Goal: Task Accomplishment & Management: Manage account settings

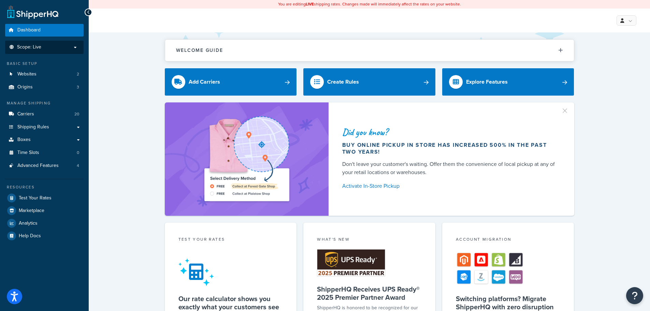
click at [63, 47] on p "Scope: Live" at bounding box center [44, 47] width 72 height 6
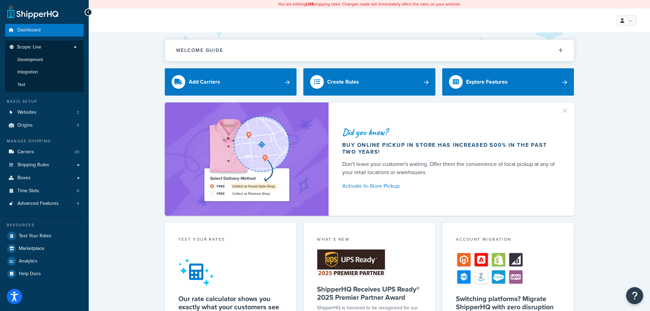
click at [116, 58] on div "Welcome Guide ShipperHQ: An Overview Carrier Setup Shipping Rules Overview Comm…" at bounding box center [369, 280] width 561 height 497
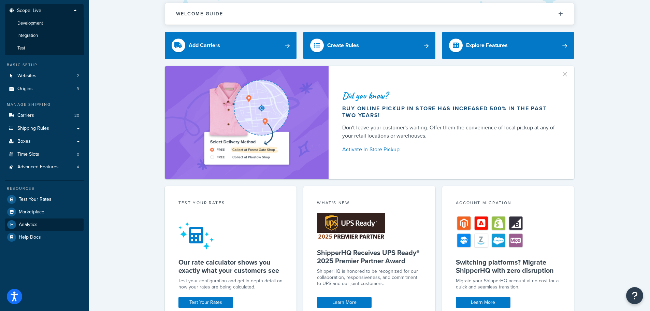
scroll to position [41, 0]
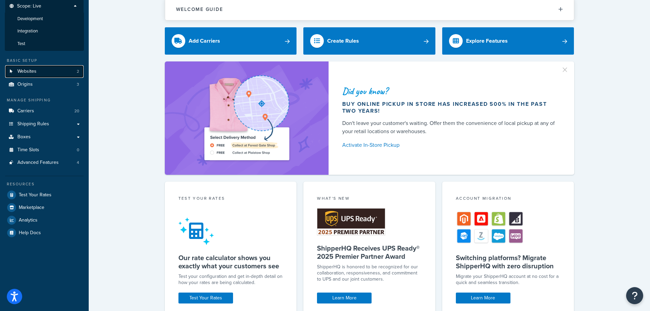
click at [35, 69] on span "Websites" at bounding box center [26, 72] width 19 height 6
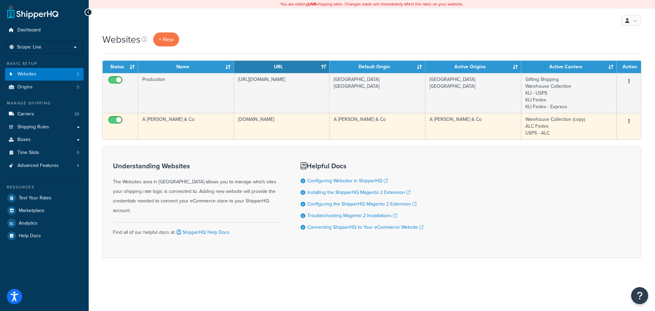
drag, startPoint x: 633, startPoint y: 121, endPoint x: 626, endPoint y: 121, distance: 7.2
click at [632, 121] on button "button" at bounding box center [630, 121] width 10 height 11
click at [606, 133] on link "Edit" at bounding box center [601, 135] width 54 height 14
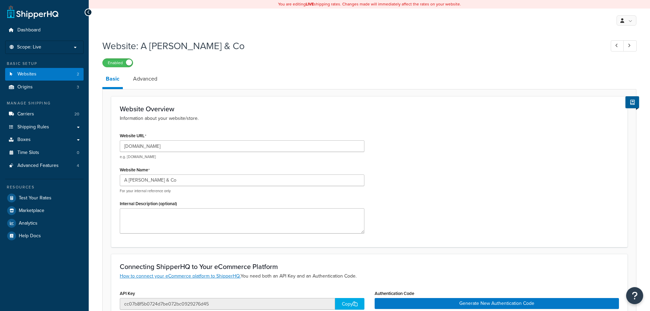
select select "121193"
